Goal: Task Accomplishment & Management: Use online tool/utility

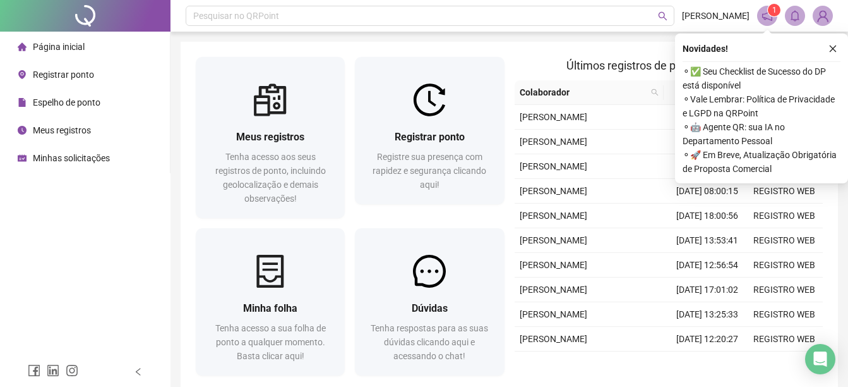
click at [424, 183] on span "Registre sua presença com rapidez e segurança clicando aqui!" at bounding box center [430, 171] width 114 height 38
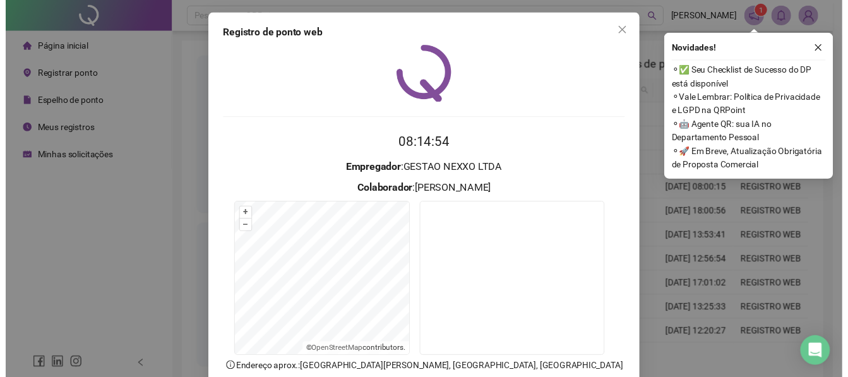
scroll to position [79, 0]
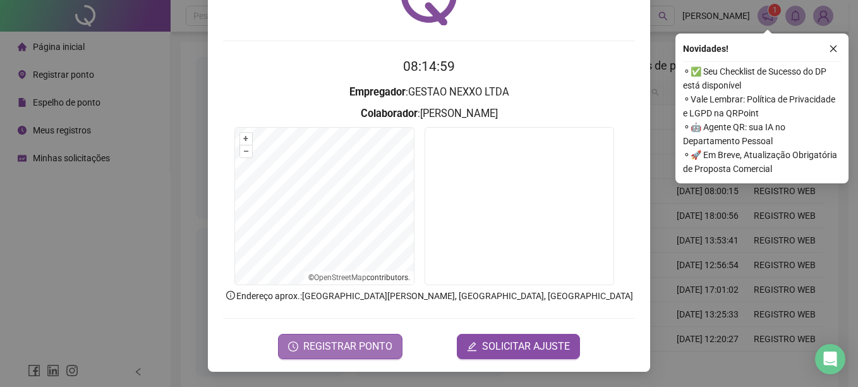
click at [313, 335] on button "REGISTRAR PONTO" at bounding box center [340, 346] width 124 height 25
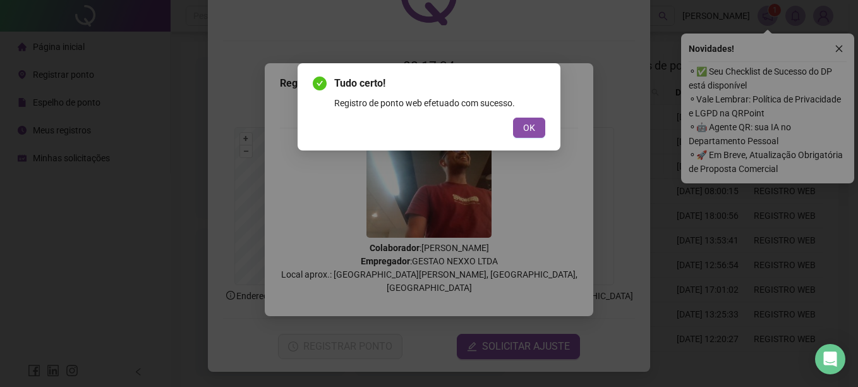
drag, startPoint x: 97, startPoint y: 280, endPoint x: 83, endPoint y: 281, distance: 14.5
click at [86, 282] on div "Tudo certo! Registro de ponto web efetuado com sucesso. OK" at bounding box center [429, 193] width 858 height 387
click at [521, 126] on button "OK" at bounding box center [529, 127] width 32 height 20
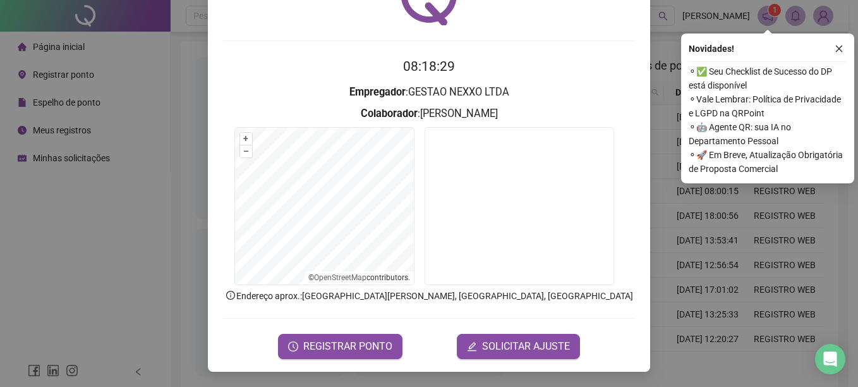
click at [689, 88] on span "⚬ ✅ Seu Checklist de Sucesso do DP está disponível" at bounding box center [768, 78] width 158 height 28
click at [678, 95] on div "Registro de ponto web 08:18:30 Empregador : GESTAO NEXXO LTDA Colaborador : [PE…" at bounding box center [429, 193] width 858 height 387
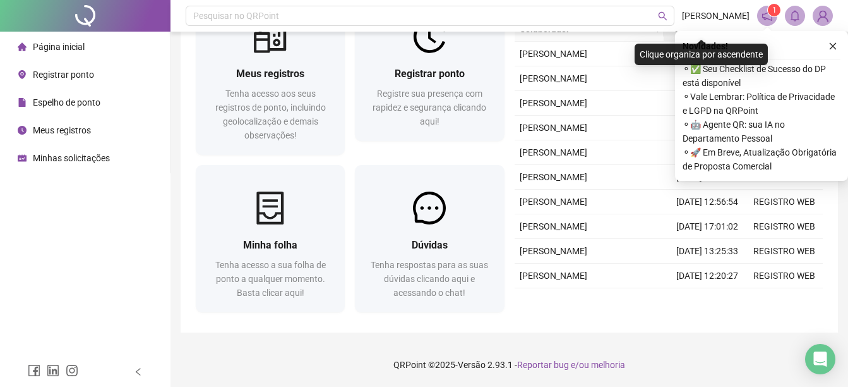
scroll to position [61, 0]
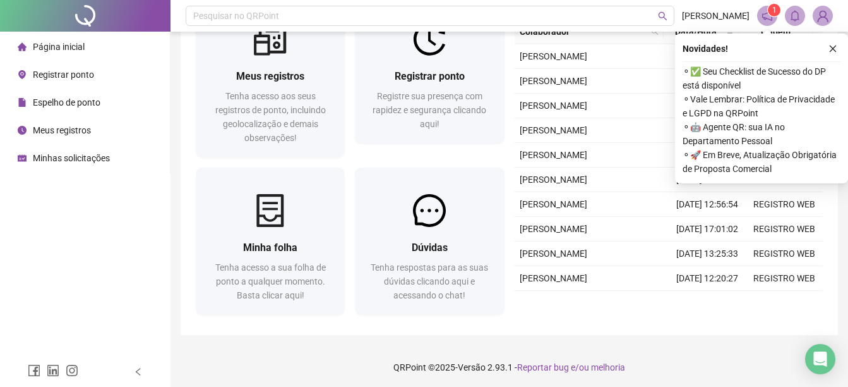
click at [34, 239] on div "Página inicial Registrar ponto Espelho de ponto Meus registros Minhas solicitaç…" at bounding box center [85, 178] width 171 height 356
